Goal: Find specific page/section: Find specific page/section

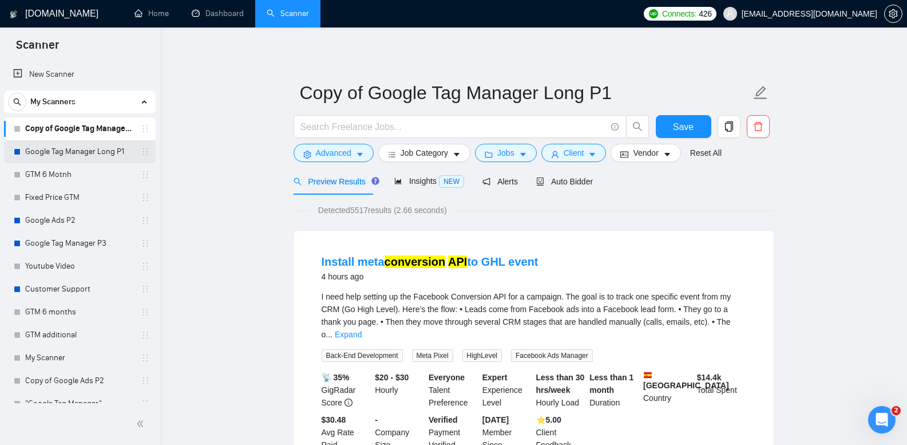
click at [88, 147] on link "Google Tag Manager Long P1" at bounding box center [79, 151] width 109 height 23
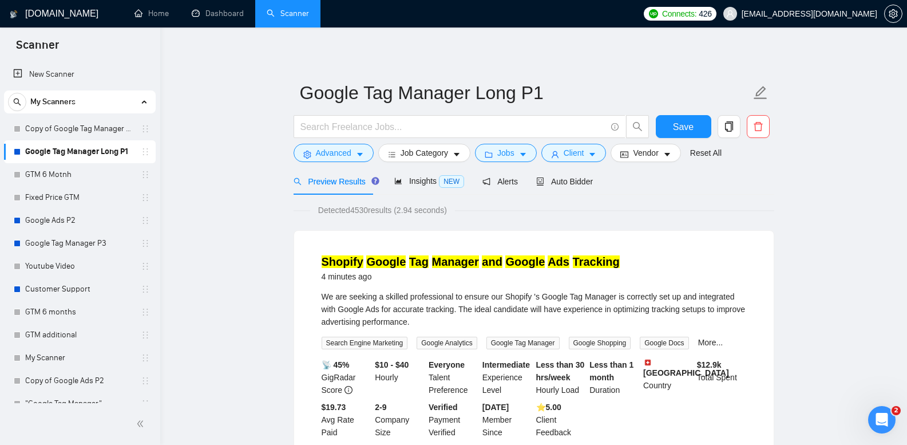
drag, startPoint x: 495, startPoint y: 262, endPoint x: 486, endPoint y: 257, distance: 9.7
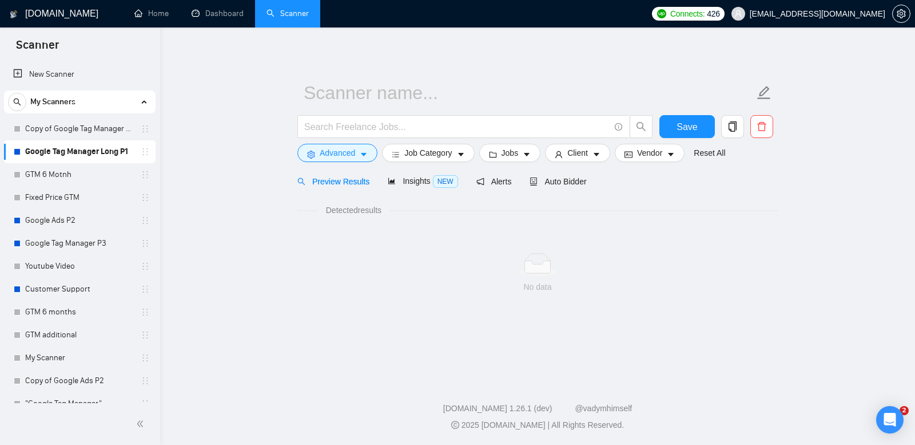
click at [253, 133] on main "Save Advanced Job Category Jobs Client Vendor Reset All Preview Results Insight…" at bounding box center [538, 201] width 719 height 311
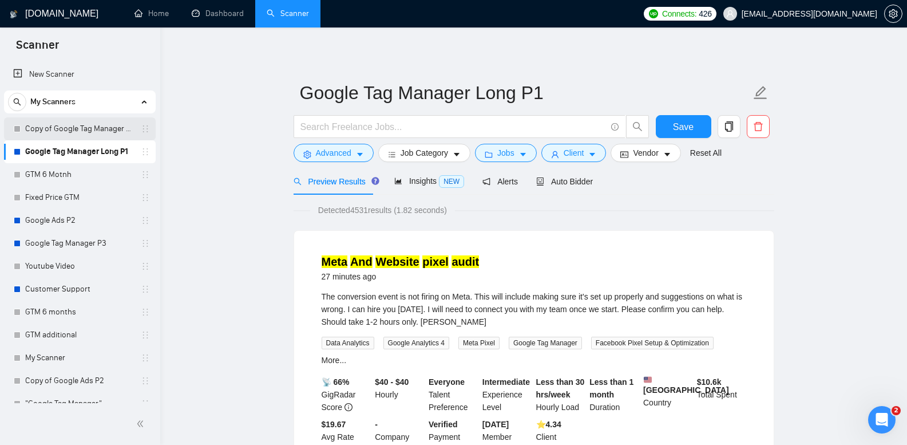
click at [88, 124] on link "Copy of Google Tag Manager Long P1" at bounding box center [79, 128] width 109 height 23
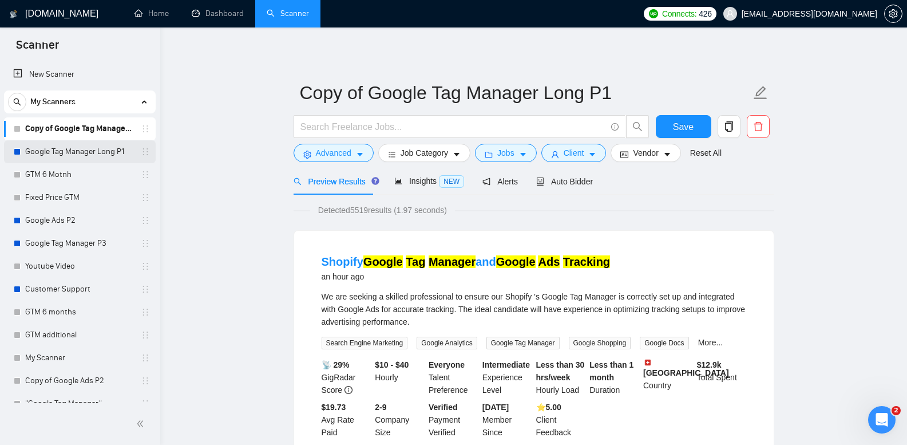
click at [69, 153] on link "Google Tag Manager Long P1" at bounding box center [79, 151] width 109 height 23
